Goal: Find specific page/section: Find specific page/section

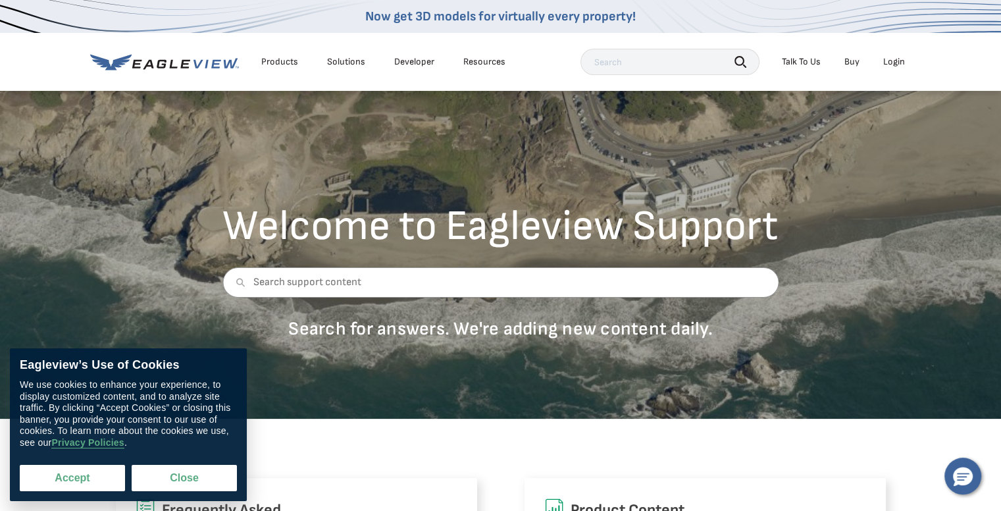
click at [61, 467] on button "Accept" at bounding box center [72, 478] width 105 height 26
checkbox input "true"
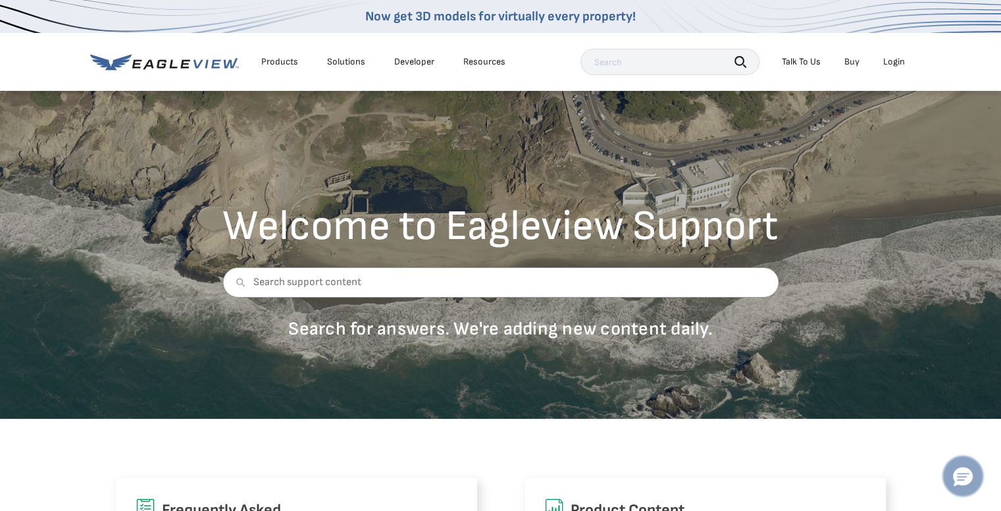
click at [963, 475] on icon "Hello, have a question? Let’s chat." at bounding box center [963, 476] width 20 height 19
